Goal: Task Accomplishment & Management: Use online tool/utility

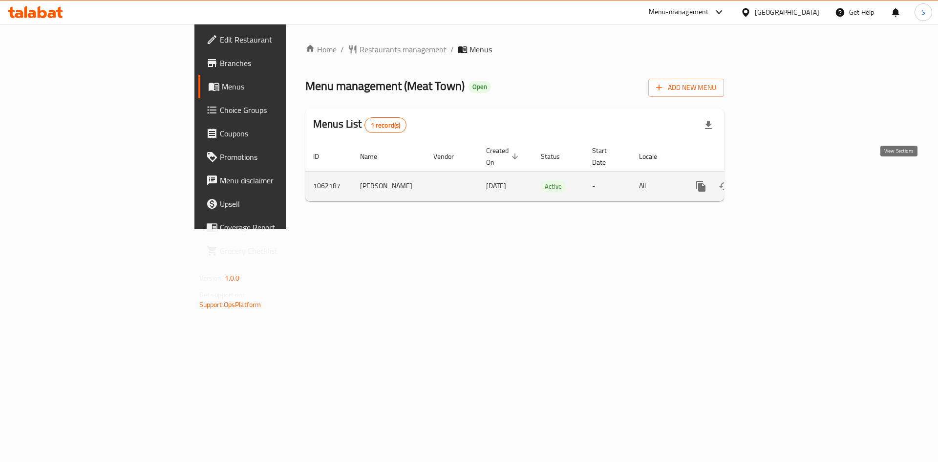
click at [783, 175] on link "enhanced table" at bounding box center [770, 185] width 23 height 23
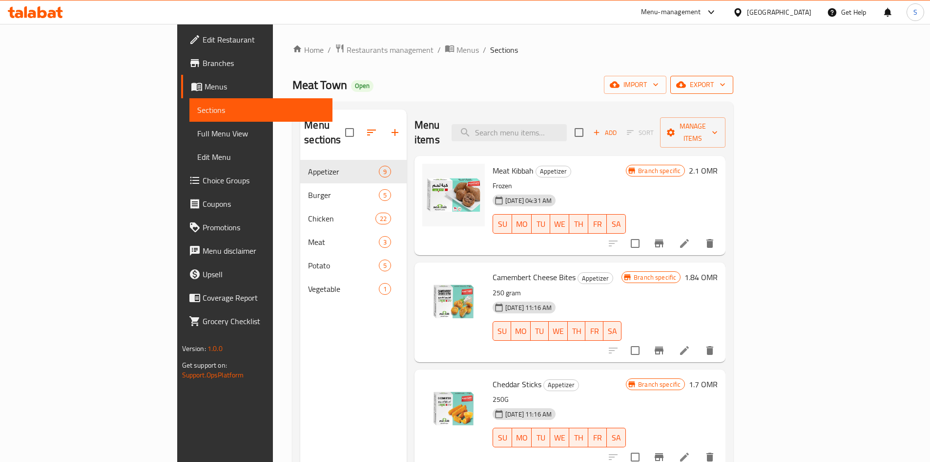
click at [734, 76] on button "export" at bounding box center [702, 85] width 63 height 18
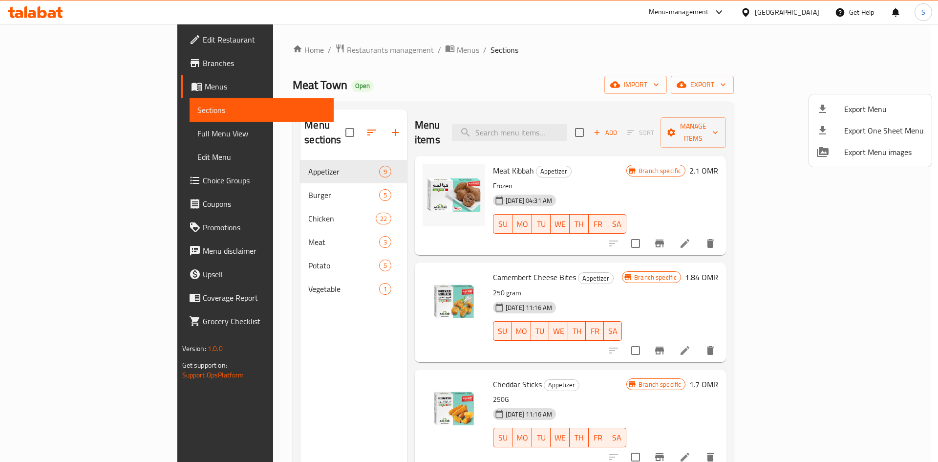
click at [751, 103] on div at bounding box center [469, 231] width 938 height 462
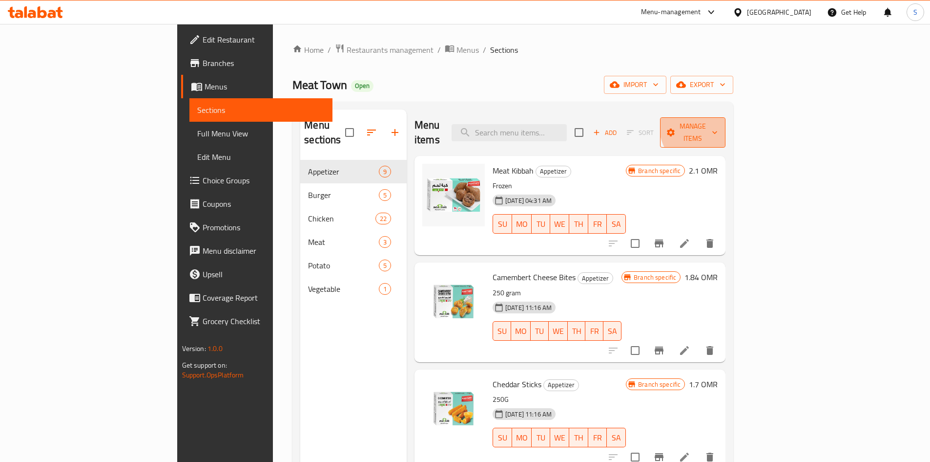
click at [718, 124] on span "Manage items" at bounding box center [693, 132] width 50 height 24
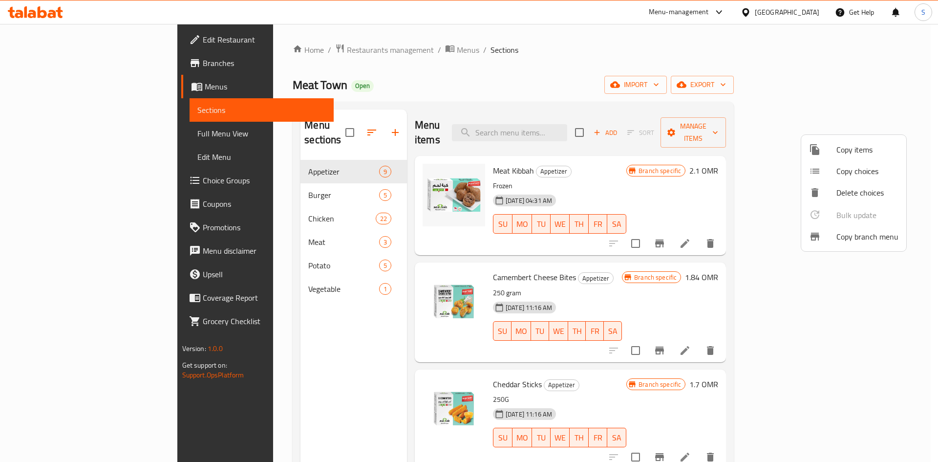
click at [824, 235] on div at bounding box center [822, 237] width 27 height 12
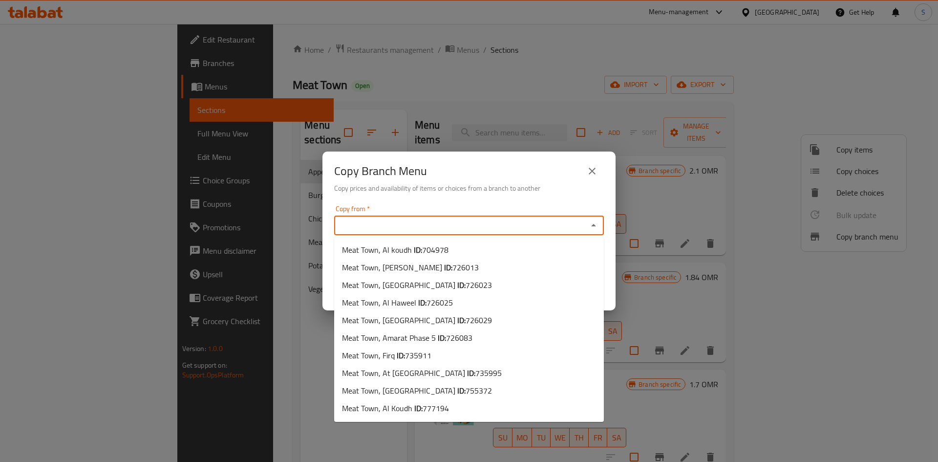
click at [414, 221] on input "Copy from   *" at bounding box center [461, 225] width 248 height 14
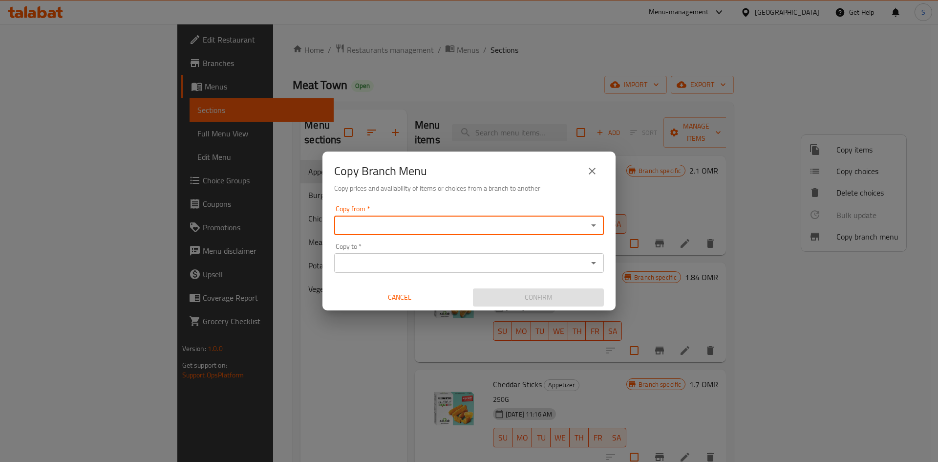
click at [408, 226] on input "Copy from   *" at bounding box center [461, 225] width 248 height 14
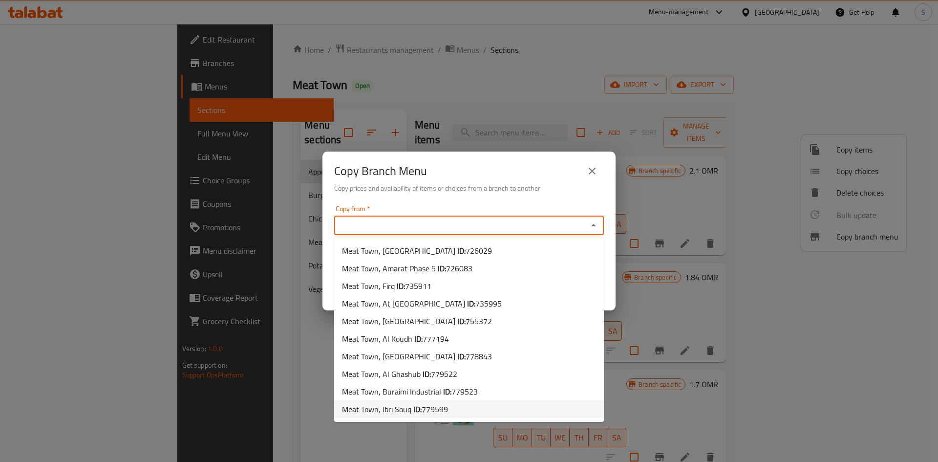
click at [406, 411] on span "Meat Town, Ibri Souq ID: 779599" at bounding box center [395, 409] width 106 height 12
type input "Meat Town, Ibri Souq"
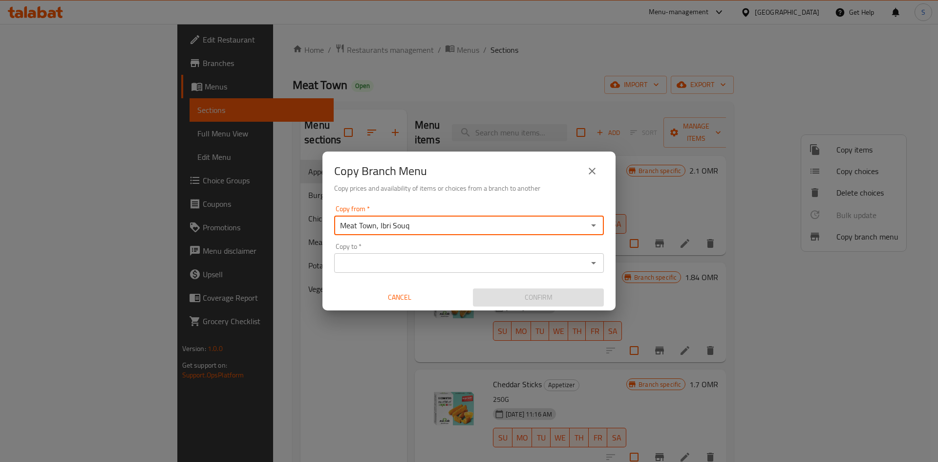
click at [426, 270] on div "Copy to *" at bounding box center [469, 263] width 270 height 20
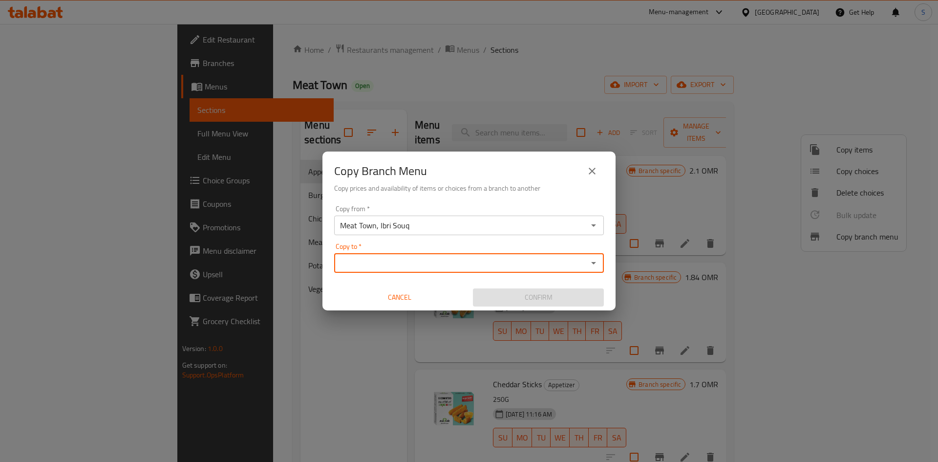
paste input "Meat Town, Bahla"
type input "Meat Town, Bahla"
paste input "Meat Town, Bahla"
type input "Meat Town, Bahla"
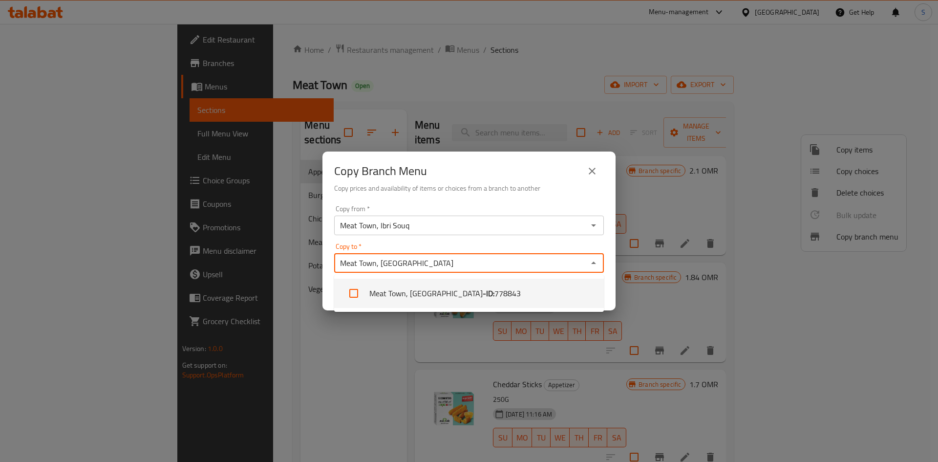
click at [392, 293] on li "Meat Town, Bahla - ID: 778843" at bounding box center [469, 292] width 270 height 29
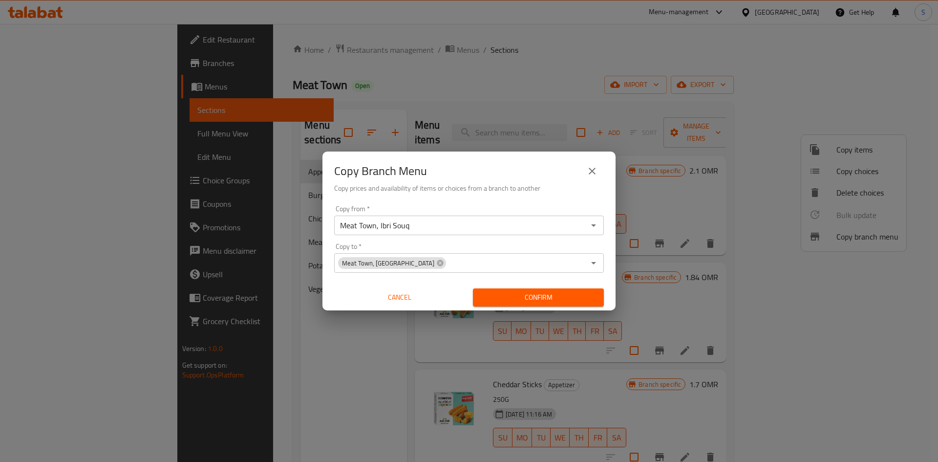
click at [607, 243] on div "Copy from   * Meat Town, Ibri Souq Copy from * Copy to   * Meat Town, Bahla Cop…" at bounding box center [468, 255] width 293 height 109
click at [521, 297] on span "Confirm" at bounding box center [538, 297] width 115 height 12
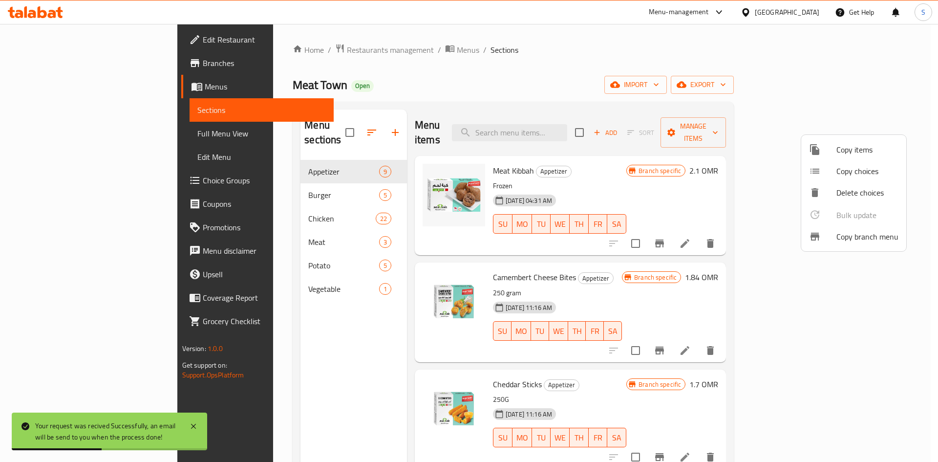
click at [704, 64] on div at bounding box center [469, 231] width 938 height 462
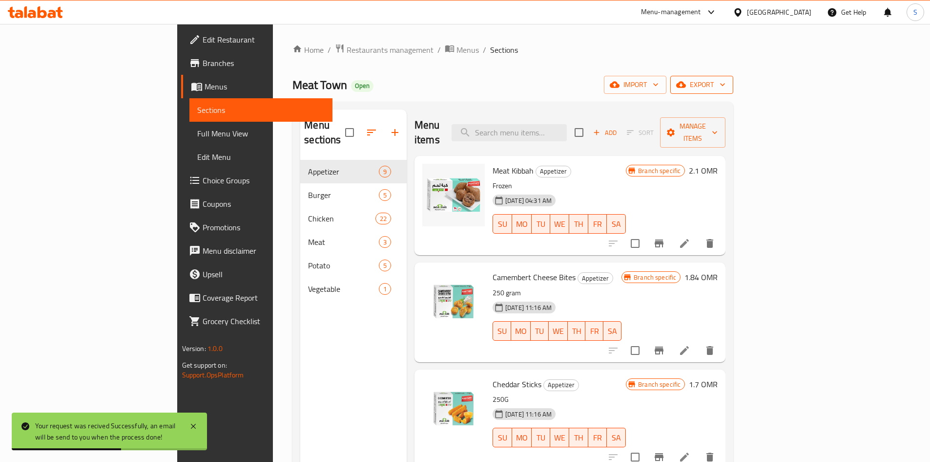
click at [726, 84] on span "export" at bounding box center [701, 85] width 47 height 12
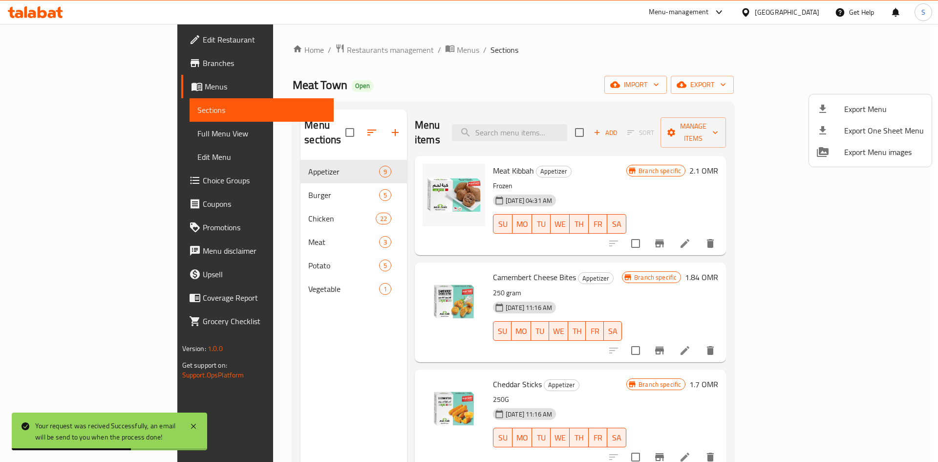
click at [834, 111] on div at bounding box center [830, 109] width 27 height 12
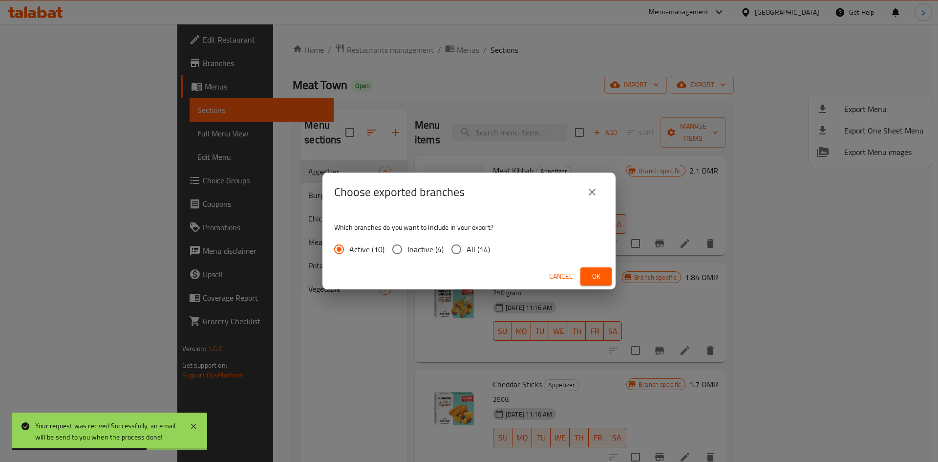
click at [475, 244] on span "All (14)" at bounding box center [477, 249] width 23 height 12
click at [466, 244] on input "All (14)" at bounding box center [456, 249] width 21 height 21
radio input "true"
click at [592, 276] on span "Ok" at bounding box center [596, 276] width 16 height 12
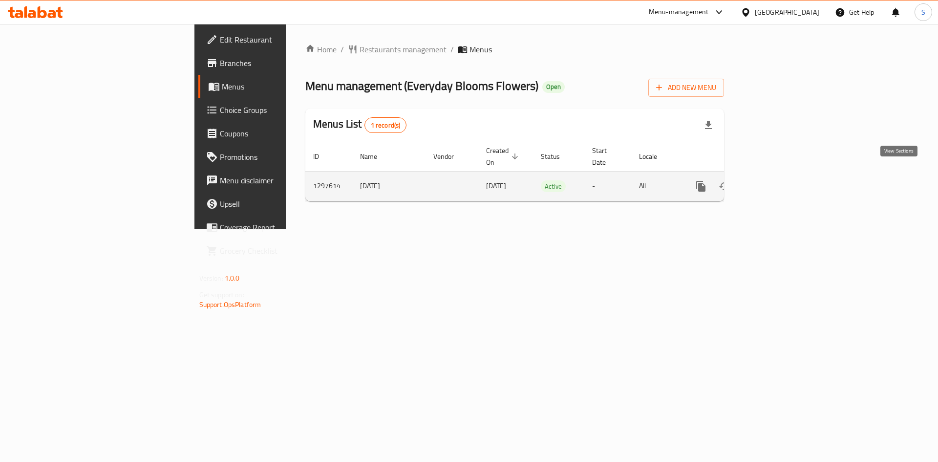
click at [783, 177] on link "enhanced table" at bounding box center [770, 185] width 23 height 23
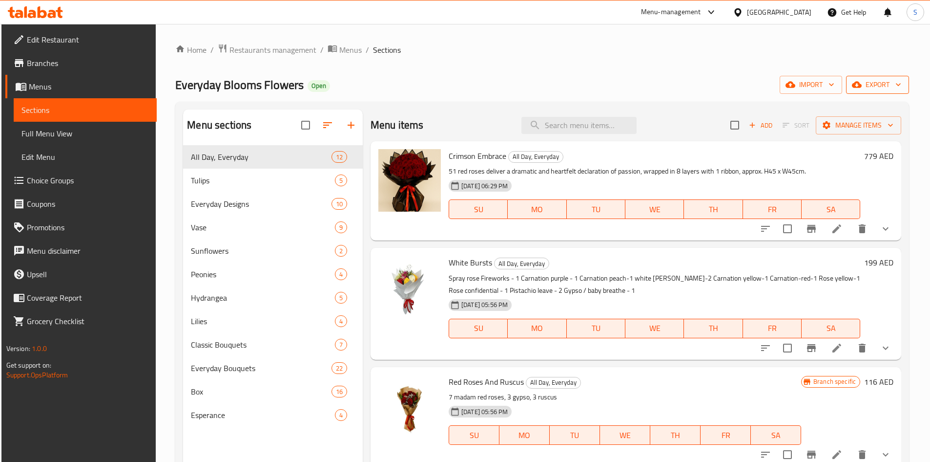
click at [874, 76] on button "export" at bounding box center [877, 85] width 63 height 18
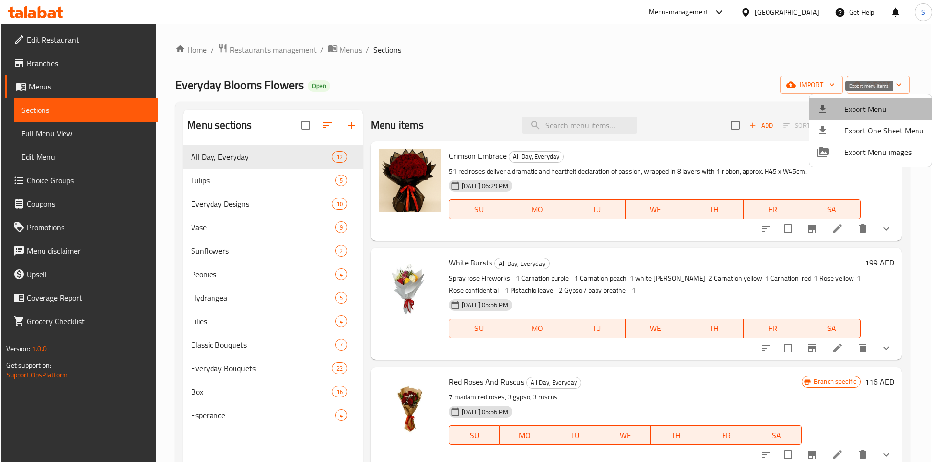
click at [870, 103] on span "Export Menu" at bounding box center [884, 109] width 80 height 12
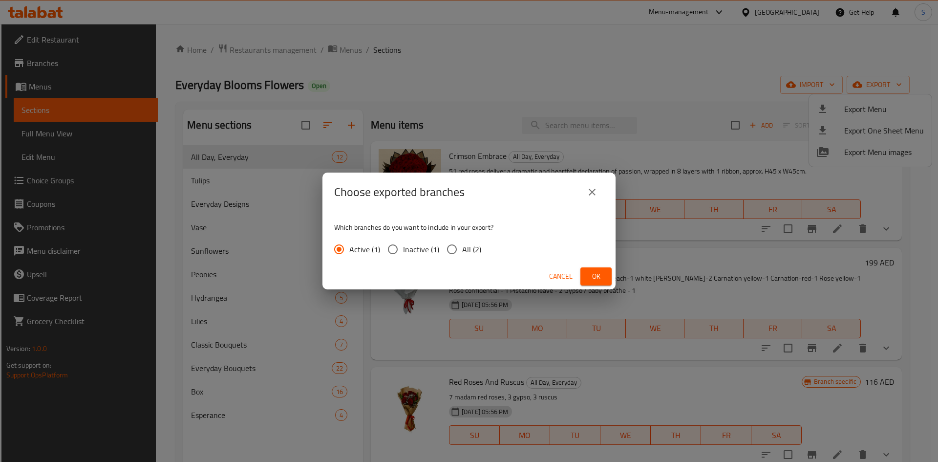
click at [448, 245] on input "All (2)" at bounding box center [451, 249] width 21 height 21
radio input "true"
click at [601, 274] on span "Ok" at bounding box center [596, 276] width 16 height 12
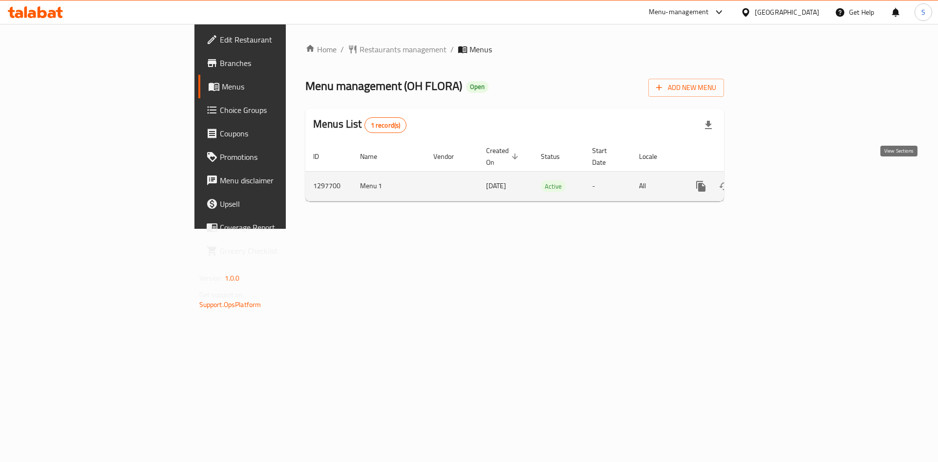
click at [783, 174] on link "enhanced table" at bounding box center [770, 185] width 23 height 23
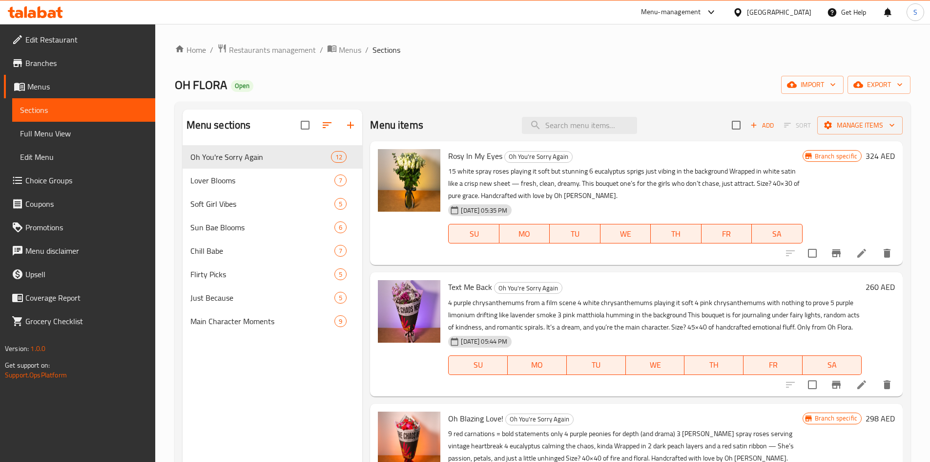
click at [688, 58] on div "Home / Restaurants management / Menus / Sections OH FLORA Open import export Me…" at bounding box center [543, 310] width 736 height 535
click at [886, 87] on span "export" at bounding box center [879, 85] width 47 height 12
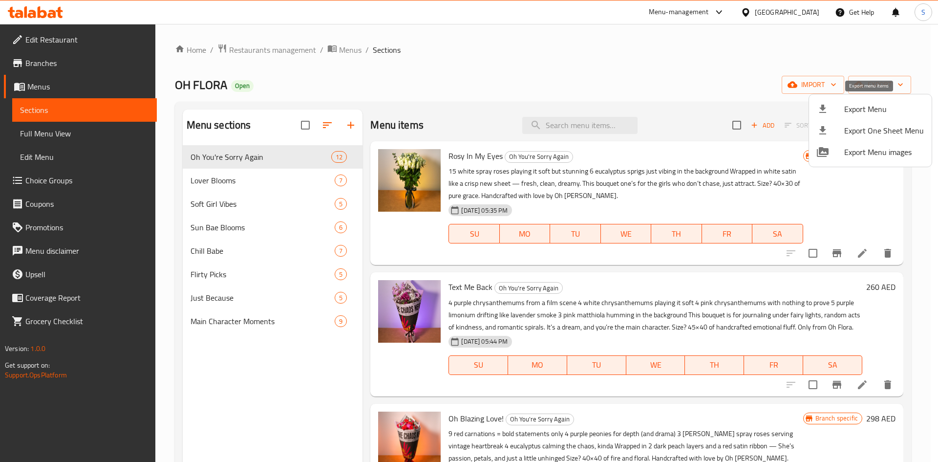
click at [838, 107] on div at bounding box center [830, 109] width 27 height 12
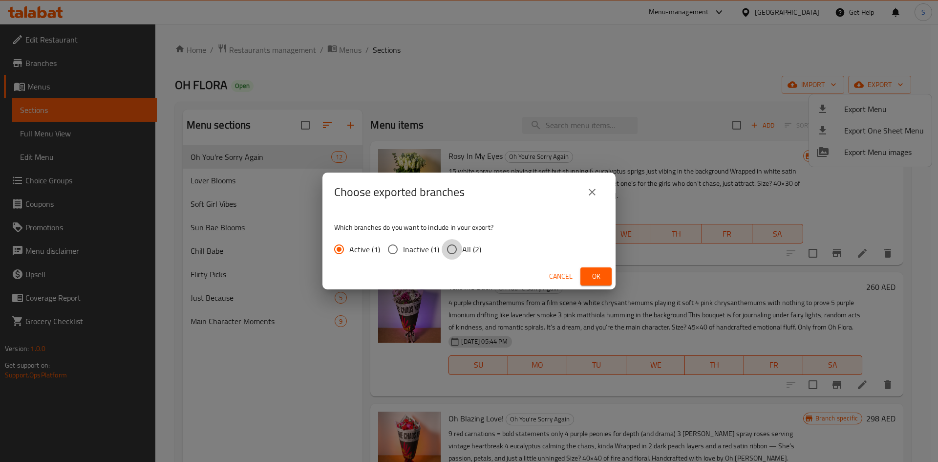
click at [456, 252] on input "All (2)" at bounding box center [451, 249] width 21 height 21
radio input "true"
click at [608, 269] on button "Ok" at bounding box center [595, 276] width 31 height 18
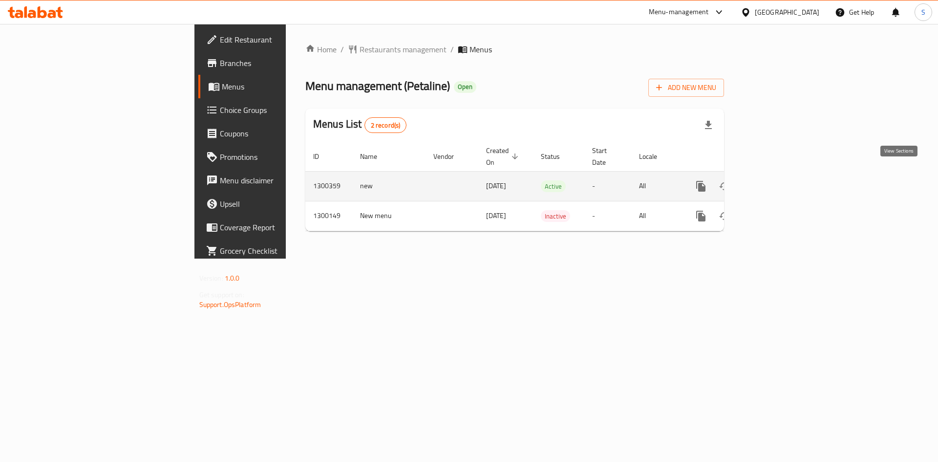
click at [783, 176] on link "enhanced table" at bounding box center [770, 185] width 23 height 23
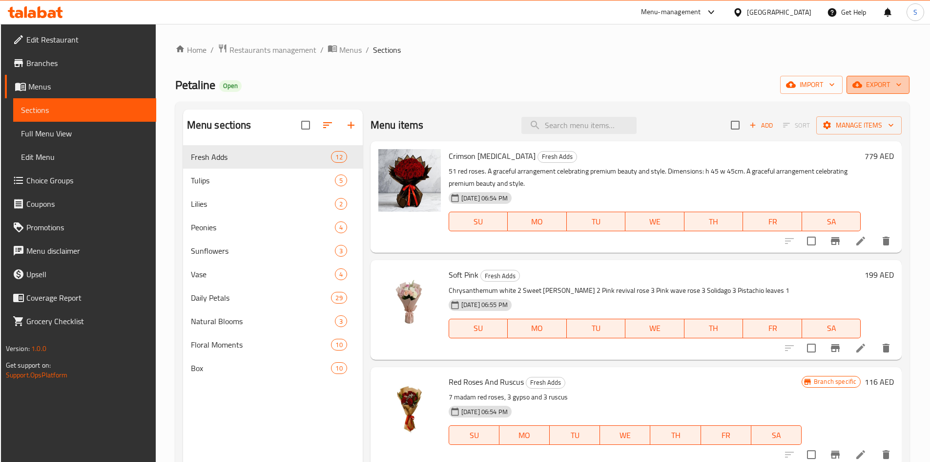
click at [872, 84] on span "export" at bounding box center [878, 85] width 47 height 12
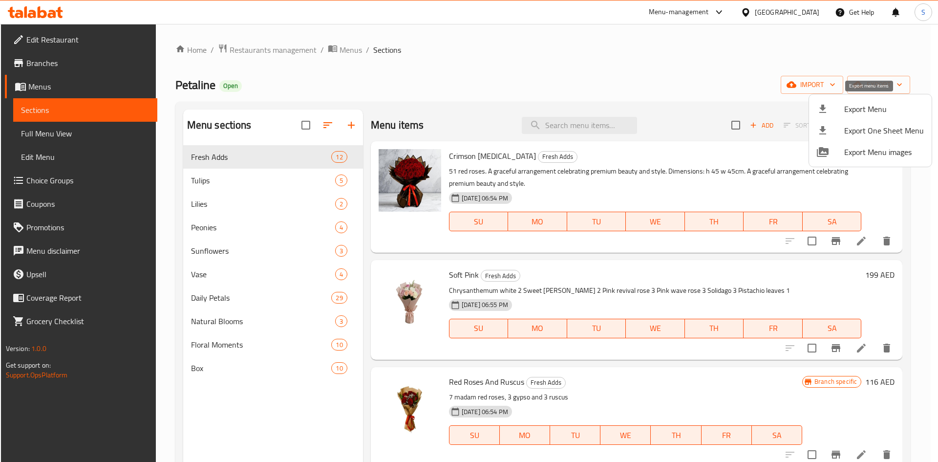
click at [840, 112] on div at bounding box center [830, 109] width 27 height 12
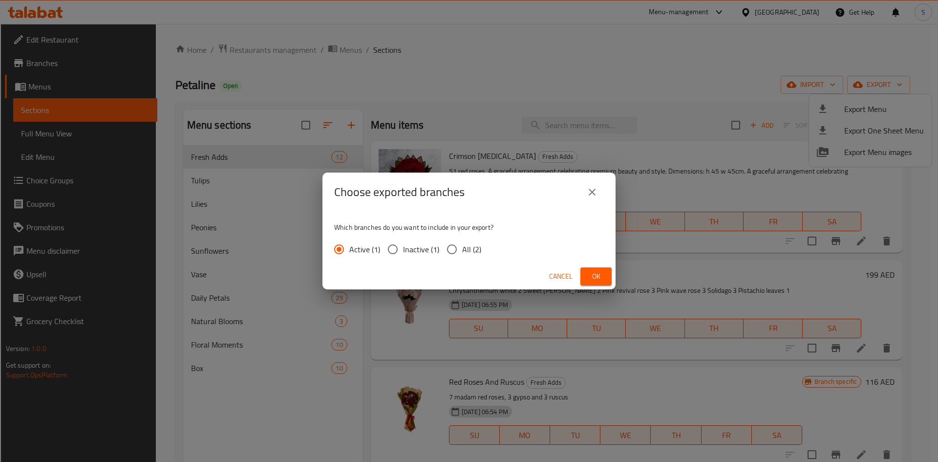
click at [473, 254] on span "All (2)" at bounding box center [471, 249] width 19 height 12
click at [462, 254] on input "All (2)" at bounding box center [451, 249] width 21 height 21
radio input "true"
click at [613, 273] on div "Cancel Ok" at bounding box center [468, 276] width 293 height 26
click at [606, 273] on button "Ok" at bounding box center [595, 276] width 31 height 18
